Goal: Task Accomplishment & Management: Complete application form

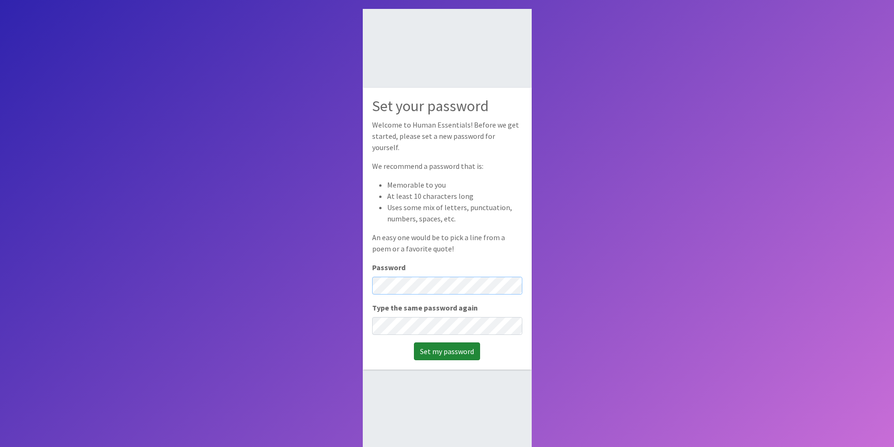
scroll to position [47, 0]
click at [458, 347] on input "Set my password" at bounding box center [447, 351] width 66 height 18
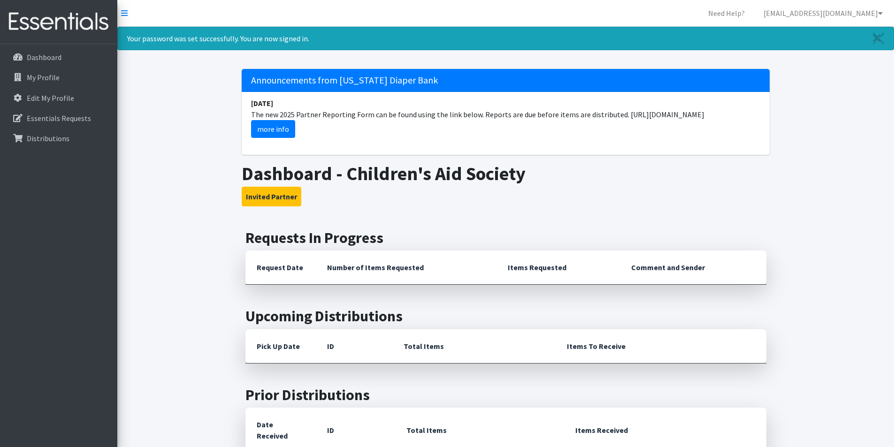
click at [794, 243] on main "Requests In Progress Request Date Number of Items Requested Items Requested Com…" at bounding box center [505, 425] width 777 height 393
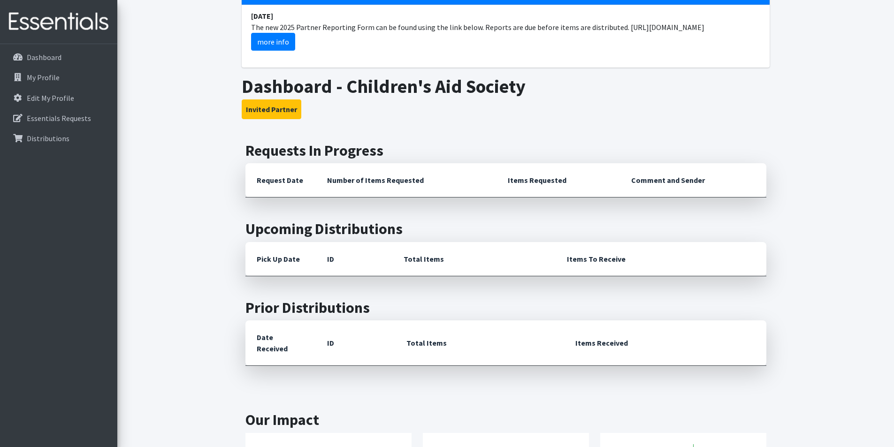
scroll to position [34, 0]
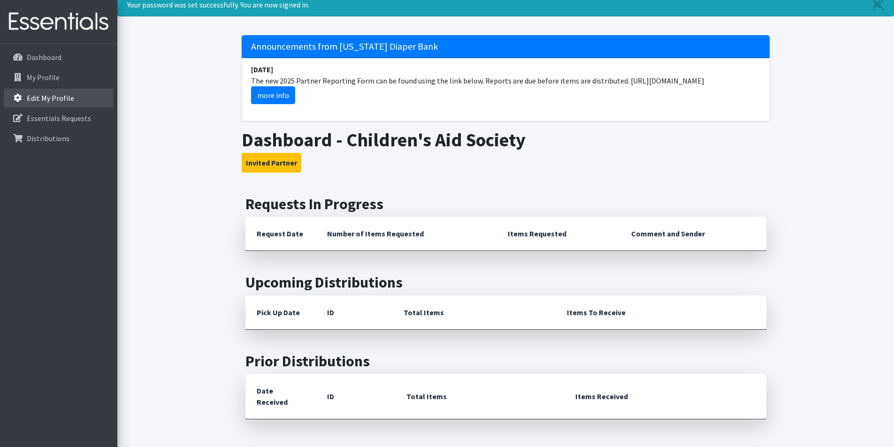
click at [50, 99] on p "Edit My Profile" at bounding box center [50, 97] width 47 height 9
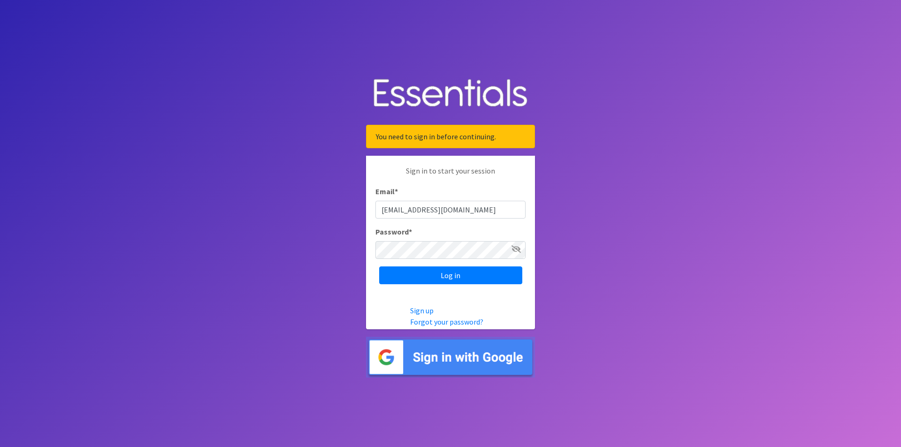
type input "Warehouse@childrens-aid-society.org"
click at [446, 275] on input "Log in" at bounding box center [450, 276] width 143 height 18
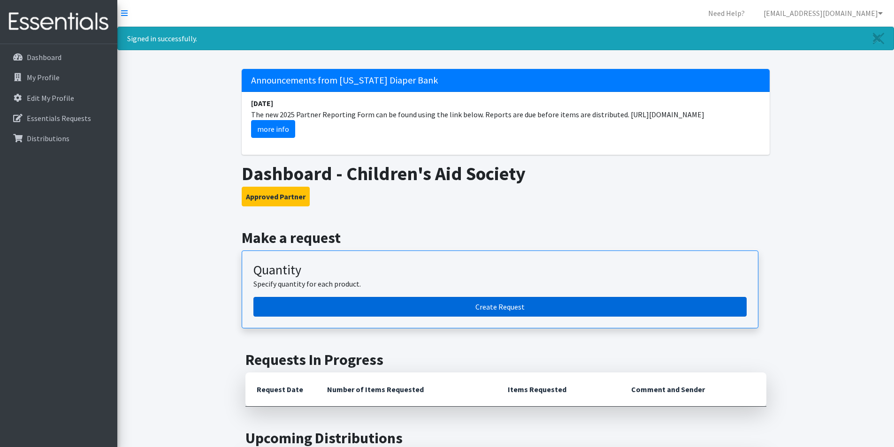
click at [489, 307] on link "Create Request" at bounding box center [499, 307] width 493 height 20
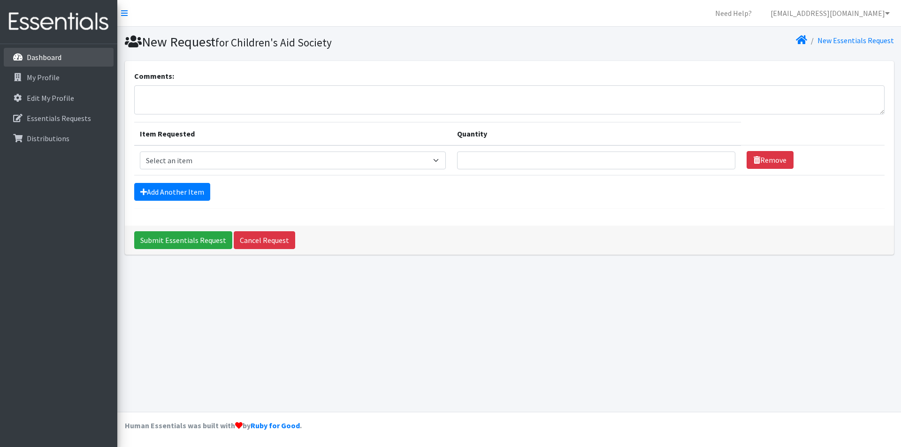
click at [43, 57] on p "Dashboard" at bounding box center [44, 57] width 35 height 9
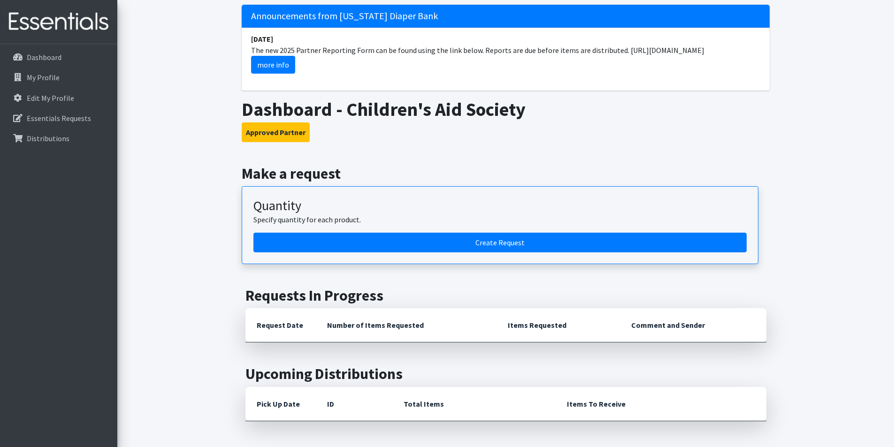
scroll to position [31, 0]
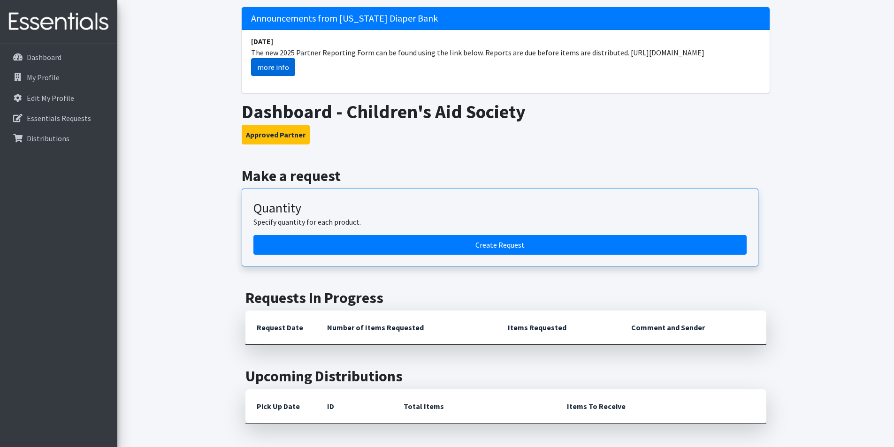
click at [286, 67] on link "more info" at bounding box center [273, 67] width 44 height 18
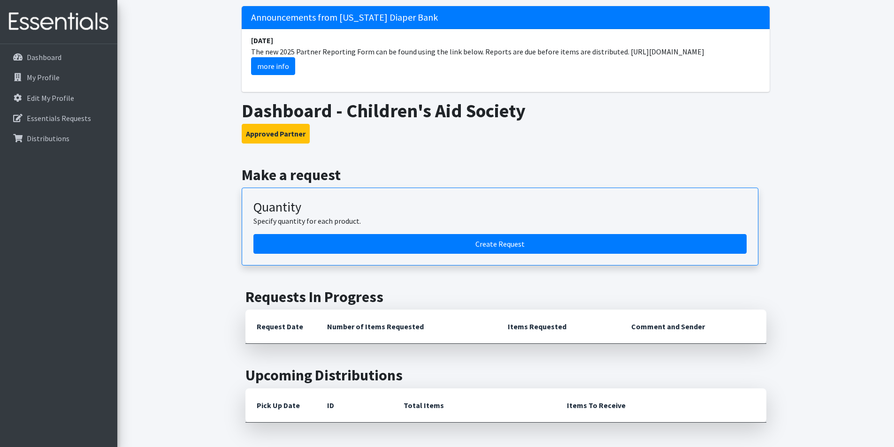
scroll to position [0, 0]
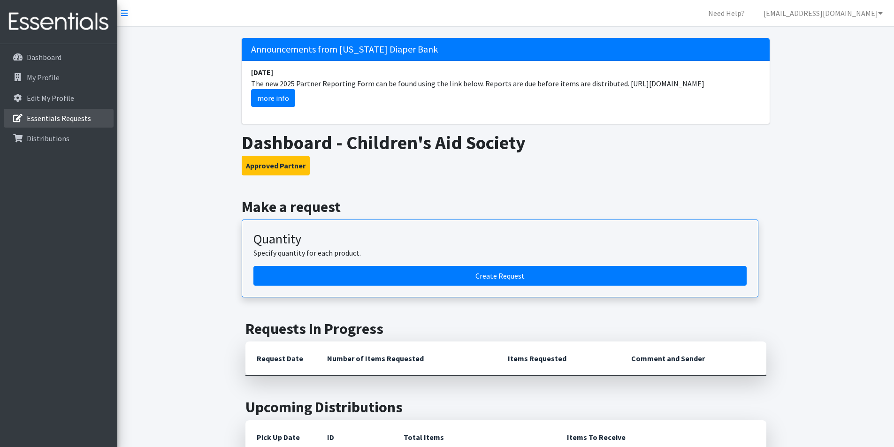
click at [64, 121] on p "Essentials Requests" at bounding box center [59, 118] width 64 height 9
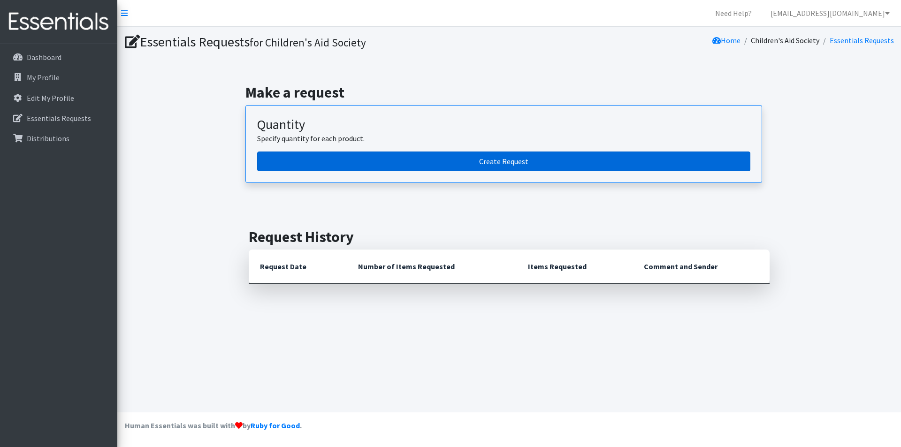
click at [502, 161] on link "Create Request" at bounding box center [503, 162] width 493 height 20
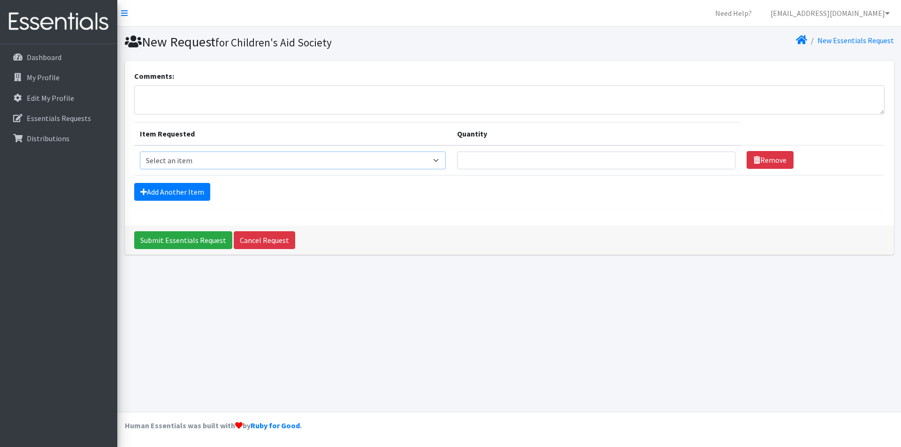
click at [437, 163] on select "Select an item Cloth Inserts (For Cloth Diapers) Kids (Newborn) Kids (Preemie) …" at bounding box center [293, 161] width 306 height 18
click at [711, 168] on input "Quantity" at bounding box center [596, 161] width 278 height 18
type input "1"
click at [717, 162] on input "1" at bounding box center [596, 161] width 278 height 18
click at [437, 160] on select "Select an item Cloth Inserts (For Cloth Diapers) Kids (Newborn) Kids (Preemie) …" at bounding box center [293, 161] width 306 height 18
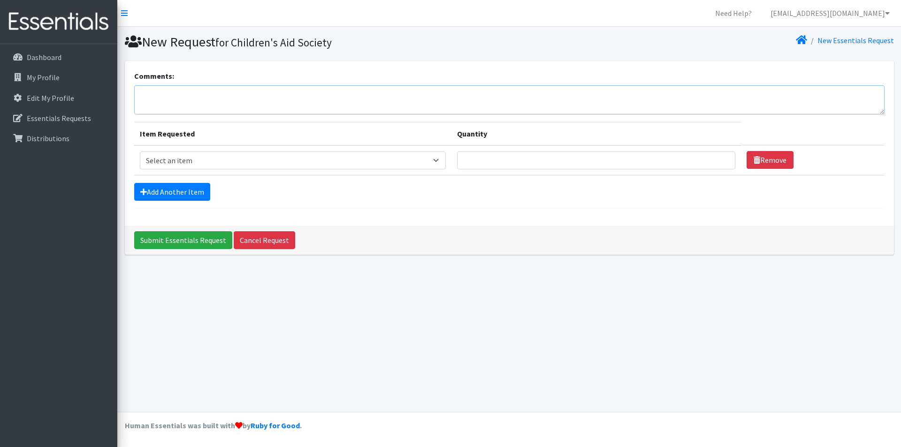
click at [198, 99] on textarea "Comments:" at bounding box center [509, 99] width 750 height 29
type textarea "W"
type textarea "Sanitary Pads -500"
click at [305, 165] on select "Select an item Cloth Inserts (For Cloth Diapers) Kids (Newborn) Kids (Preemie) …" at bounding box center [293, 161] width 306 height 18
select select "5481"
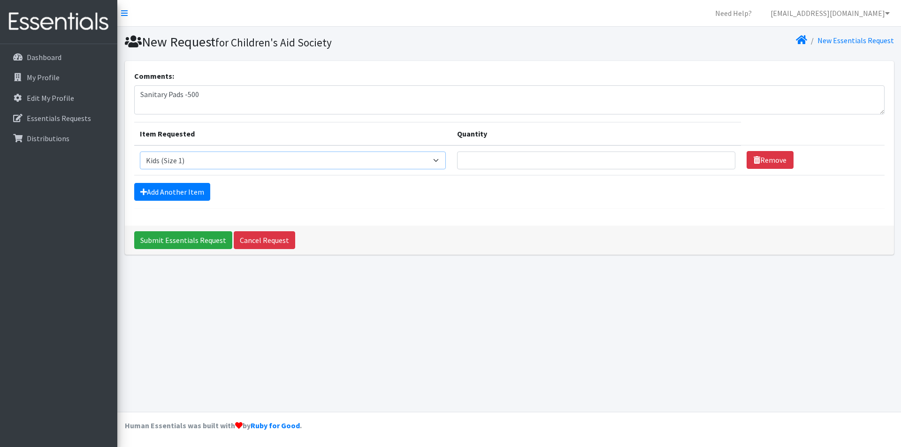
click at [140, 152] on select "Select an item Cloth Inserts (For Cloth Diapers) Kids (Newborn) Kids (Preemie) …" at bounding box center [293, 161] width 306 height 18
click at [501, 158] on input "Quantity" at bounding box center [596, 161] width 278 height 18
type input "1000"
click at [166, 193] on link "Add Another Item" at bounding box center [172, 192] width 76 height 18
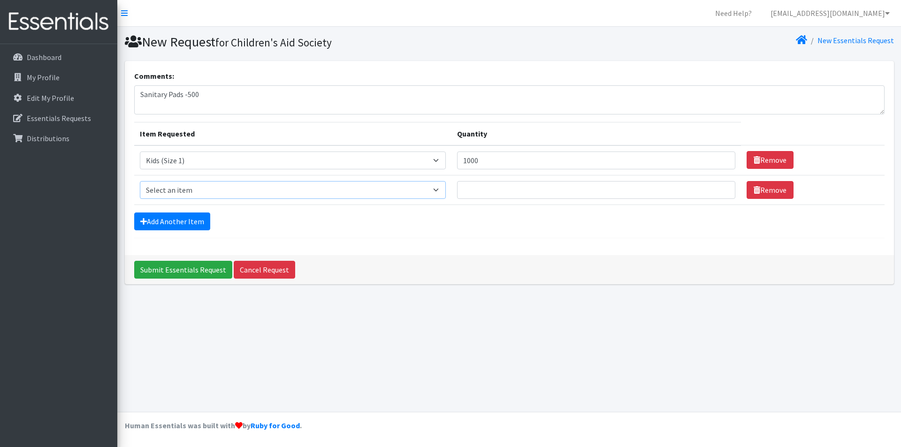
click at [437, 190] on select "Select an item Cloth Inserts (For Cloth Diapers) Kids (Newborn) Kids (Preemie) …" at bounding box center [293, 190] width 306 height 18
select select "5487"
click at [140, 181] on select "Select an item Cloth Inserts (For Cloth Diapers) Kids (Newborn) Kids (Preemie) …" at bounding box center [293, 190] width 306 height 18
click at [487, 194] on input "Quantity" at bounding box center [596, 190] width 278 height 18
type input "400"
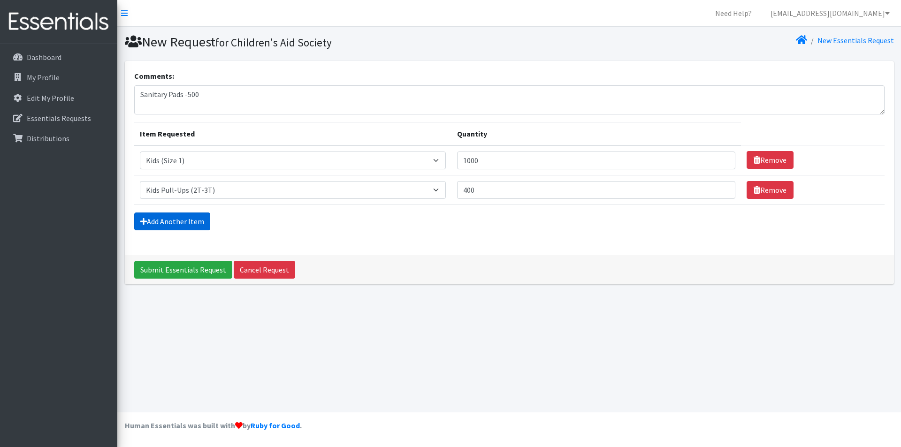
click at [194, 224] on link "Add Another Item" at bounding box center [172, 222] width 76 height 18
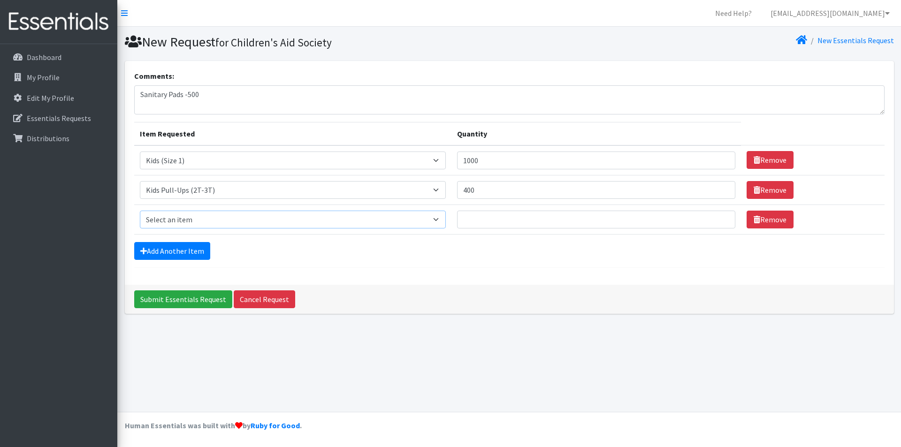
click at [438, 220] on select "Select an item Cloth Inserts (For Cloth Diapers) Kids (Newborn) Kids (Preemie) …" at bounding box center [293, 220] width 306 height 18
select select "5488"
click at [140, 211] on select "Select an item Cloth Inserts (For Cloth Diapers) Kids (Newborn) Kids (Preemie) …" at bounding box center [293, 220] width 306 height 18
click at [491, 223] on input "Quantity" at bounding box center [596, 220] width 278 height 18
type input "400"
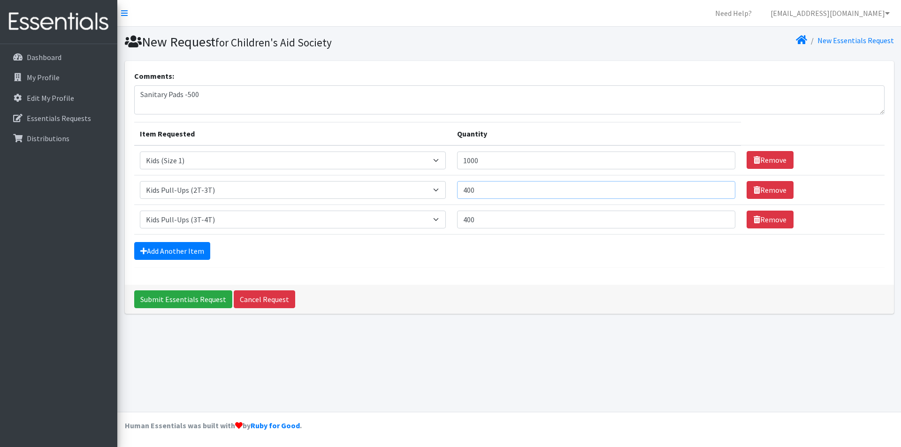
click at [472, 188] on input "400" at bounding box center [596, 190] width 278 height 18
click at [470, 191] on input "400" at bounding box center [596, 190] width 278 height 18
type input "200"
click at [175, 252] on link "Add Another Item" at bounding box center [172, 251] width 76 height 18
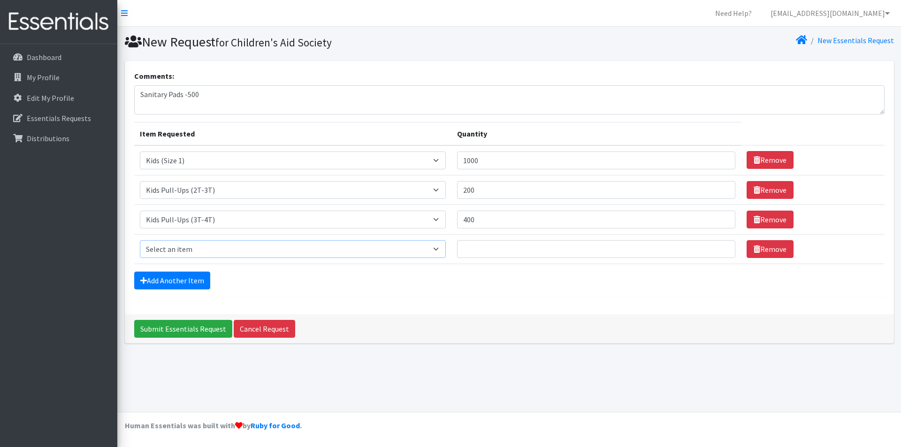
click at [437, 248] on select "Select an item Cloth Inserts (For Cloth Diapers) Kids (Newborn) Kids (Preemie) …" at bounding box center [293, 249] width 306 height 18
select select "5489"
click at [140, 240] on select "Select an item Cloth Inserts (For Cloth Diapers) Kids (Newborn) Kids (Preemie) …" at bounding box center [293, 249] width 306 height 18
click at [479, 246] on input "Quantity" at bounding box center [596, 249] width 278 height 18
type input "600"
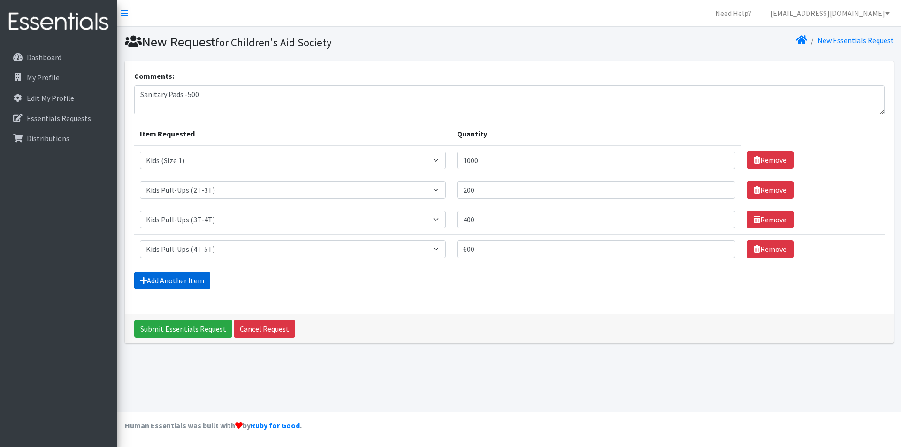
click at [187, 283] on link "Add Another Item" at bounding box center [172, 281] width 76 height 18
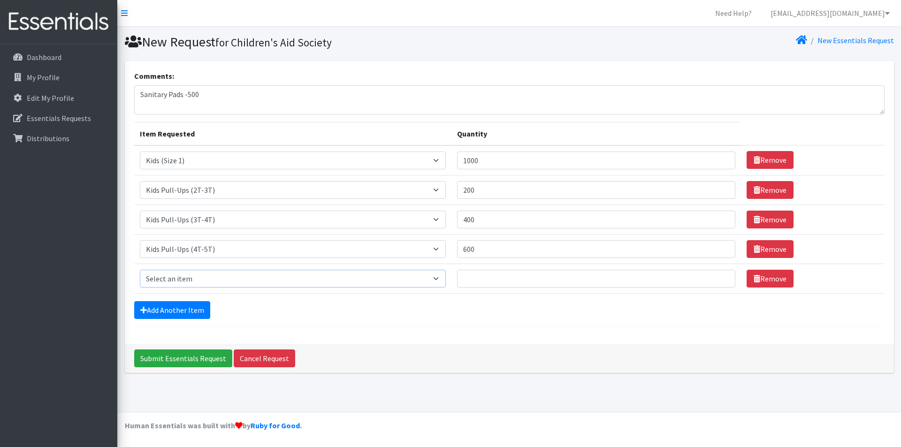
click at [438, 277] on select "Select an item Cloth Inserts (For Cloth Diapers) Kids (Newborn) Kids (Preemie) …" at bounding box center [293, 279] width 306 height 18
select select "5491"
click at [140, 270] on select "Select an item Cloth Inserts (For Cloth Diapers) Kids (Newborn) Kids (Preemie) …" at bounding box center [293, 279] width 306 height 18
click at [499, 278] on input "Quantity" at bounding box center [596, 279] width 278 height 18
type input "100"
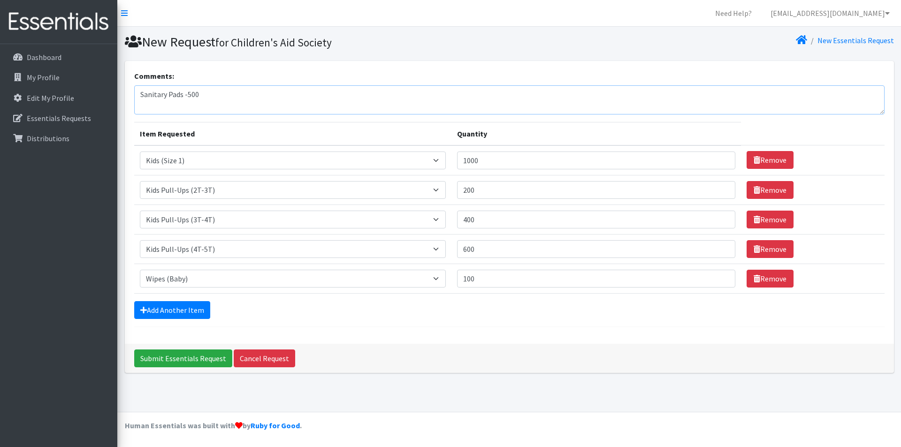
click at [208, 99] on textarea "Sanitary Pads -500" at bounding box center [509, 99] width 750 height 29
click at [187, 93] on textarea "Sanitary Pads -500 Not sure how to count the" at bounding box center [509, 99] width 750 height 29
click at [226, 104] on textarea "Sanitary Pads -1500 Not sure how to count the" at bounding box center [509, 99] width 750 height 29
type textarea "Sanitary Pads -1500 Not sure how to count the wipes (by pack, case or individua…"
click at [719, 282] on input "99" at bounding box center [596, 279] width 278 height 18
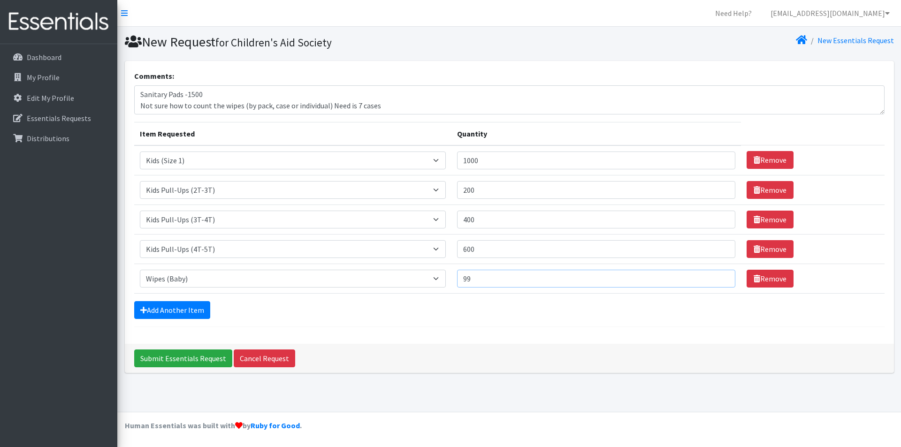
click at [527, 283] on input "99" at bounding box center [596, 279] width 278 height 18
type input "9"
type input "1"
type input "126"
click at [205, 360] on input "Submit Essentials Request" at bounding box center [183, 359] width 98 height 18
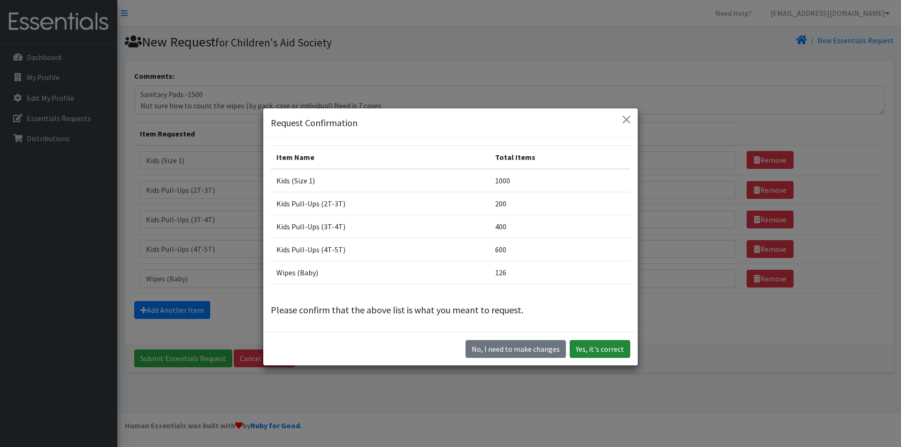
click at [596, 350] on button "Yes, it's correct" at bounding box center [600, 349] width 61 height 18
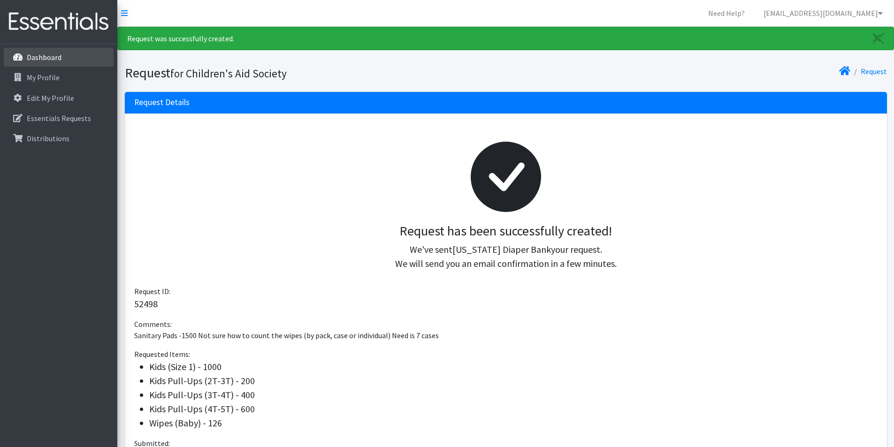
click at [43, 59] on p "Dashboard" at bounding box center [44, 57] width 35 height 9
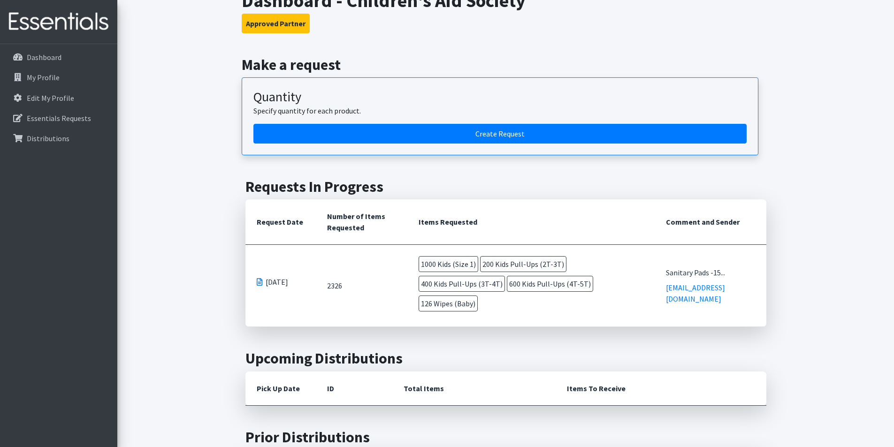
scroll to position [188, 0]
